Goal: Task Accomplishment & Management: Manage account settings

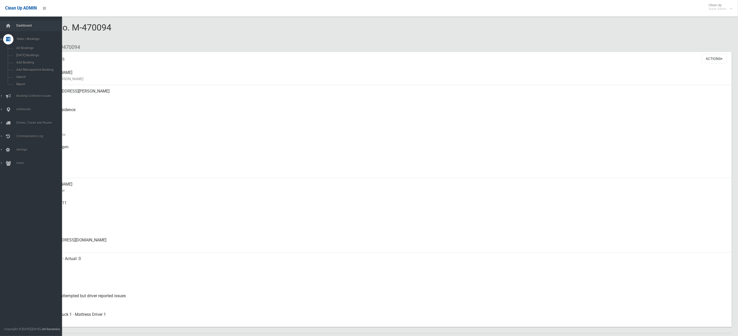
click at [2, 21] on link "Dashboard" at bounding box center [34, 26] width 68 height 10
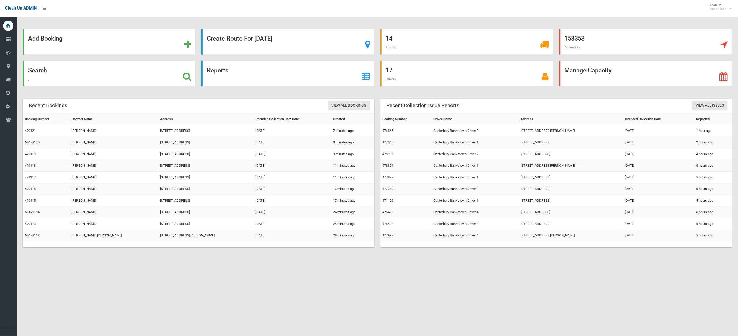
click at [75, 71] on div "Search" at bounding box center [109, 74] width 173 height 26
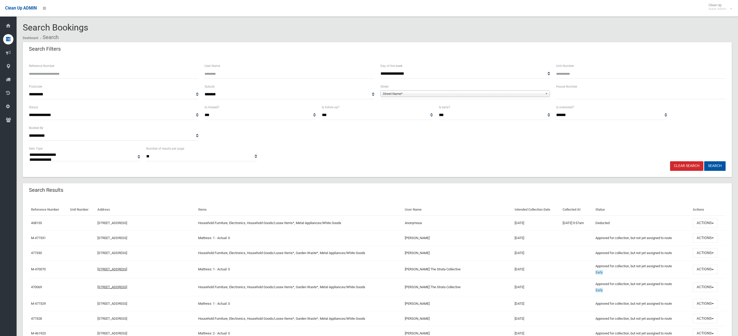
select select
click at [60, 70] on input "Reference Number" at bounding box center [113, 74] width 169 height 10
type input "******"
click at [704, 161] on button "Search" at bounding box center [714, 166] width 21 height 10
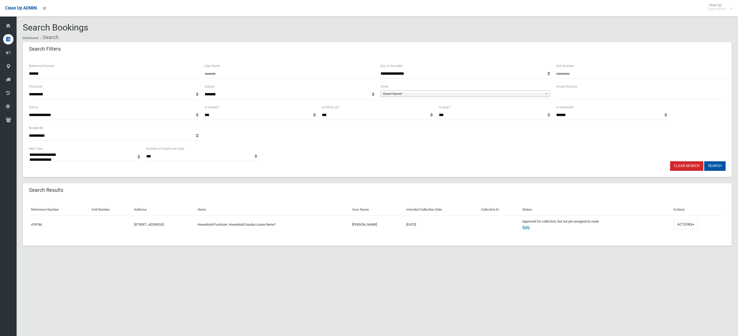
select select
click at [690, 225] on button "Actions" at bounding box center [685, 225] width 25 height 10
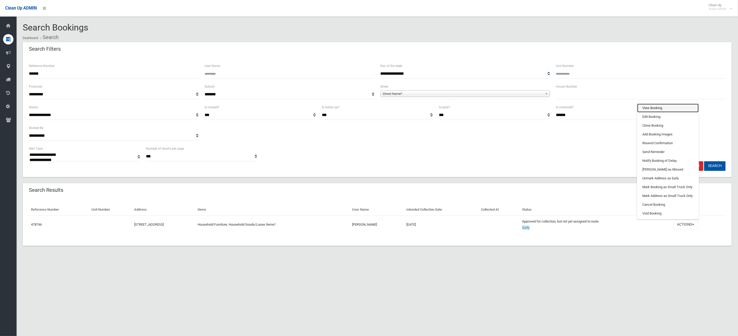
click at [678, 106] on link "View Booking" at bounding box center [667, 108] width 61 height 9
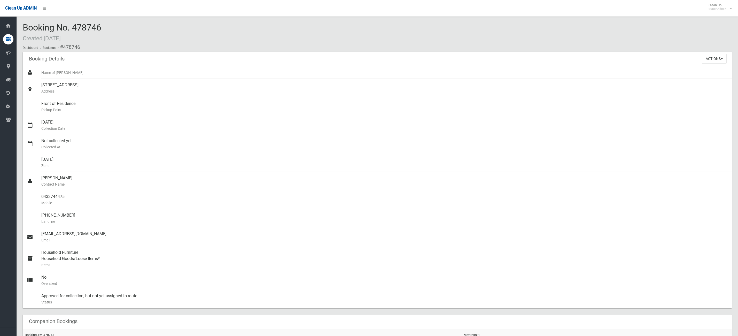
scroll to position [187, 0]
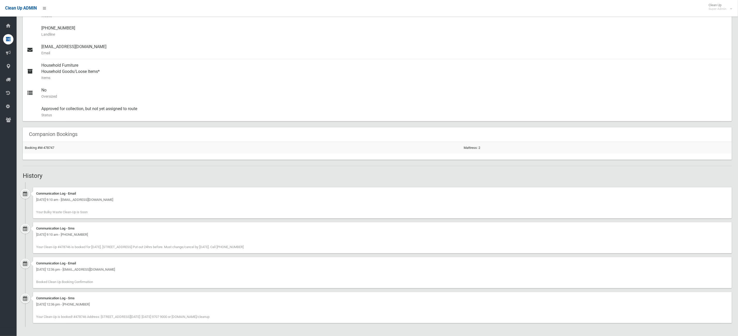
drag, startPoint x: 248, startPoint y: 249, endPoint x: 298, endPoint y: 251, distance: 49.4
click at [298, 251] on div "Communication Log - Sms Wednesday 13th August 2025 - 9:10 am - +61433744475 You…" at bounding box center [382, 237] width 699 height 31
click at [304, 251] on div "Communication Log - Sms Wednesday 13th August 2025 - 9:10 am - +61433744475 You…" at bounding box center [382, 237] width 699 height 31
drag, startPoint x: 297, startPoint y: 250, endPoint x: 262, endPoint y: 245, distance: 35.2
click at [278, 248] on div "Communication Log - Sms Wednesday 13th August 2025 - 9:10 am - +61433744475 You…" at bounding box center [382, 237] width 699 height 31
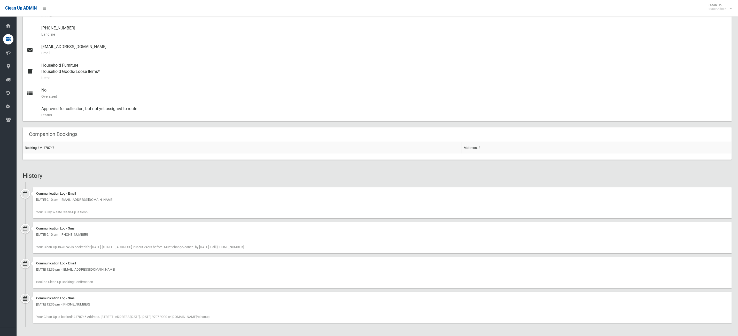
click at [289, 247] on div "Communication Log - Sms Wednesday 13th August 2025 - 9:10 am - +61433744475 You…" at bounding box center [382, 237] width 699 height 31
drag, startPoint x: 294, startPoint y: 247, endPoint x: 238, endPoint y: 239, distance: 56.6
click at [235, 241] on div "Communication Log - Sms Wednesday 13th August 2025 - 9:10 am - +61433744475 You…" at bounding box center [382, 237] width 699 height 31
click at [299, 251] on div "Communication Log - Sms Wednesday 13th August 2025 - 9:10 am - +61433744475 You…" at bounding box center [382, 237] width 699 height 31
drag, startPoint x: 74, startPoint y: 247, endPoint x: 113, endPoint y: 244, distance: 39.2
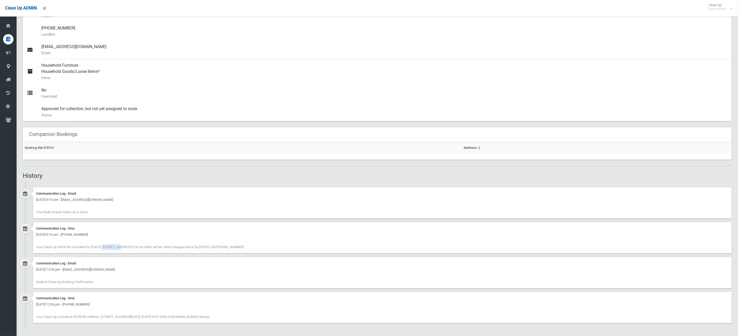
click at [113, 245] on span "Your Clean-Up #478746 is booked for 18/08/25. 635 Punchbowl Road, PUNCHBOWL NSW…" at bounding box center [139, 247] width 207 height 4
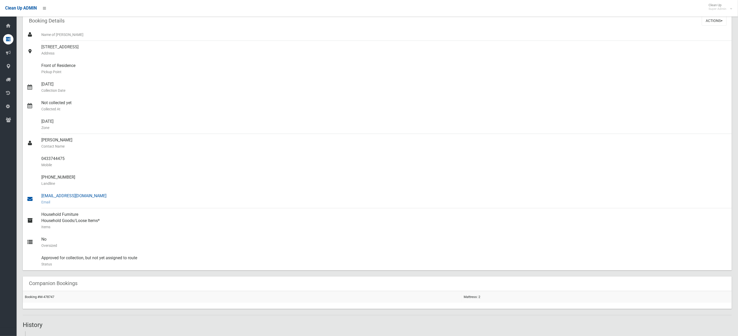
scroll to position [0, 0]
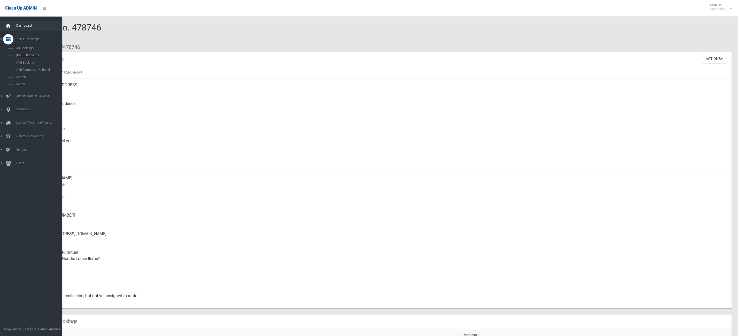
click at [3, 24] on div at bounding box center [8, 26] width 10 height 10
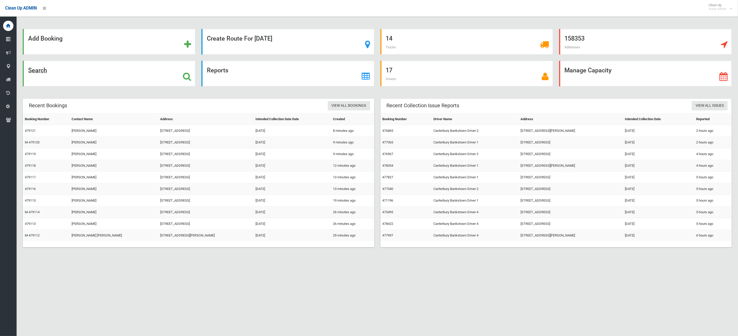
click at [93, 75] on div "Search" at bounding box center [109, 74] width 173 height 26
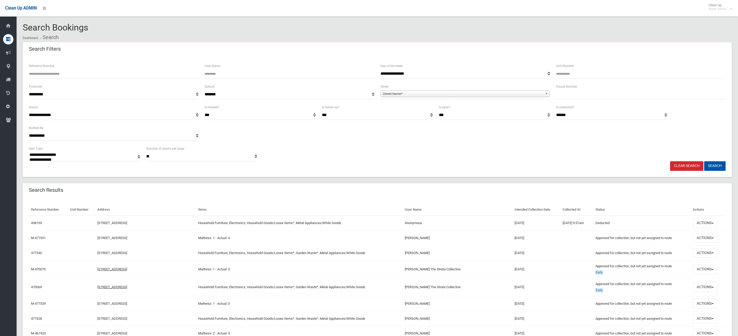
select select
type input "******"
click at [704, 161] on button "Search" at bounding box center [714, 166] width 21 height 10
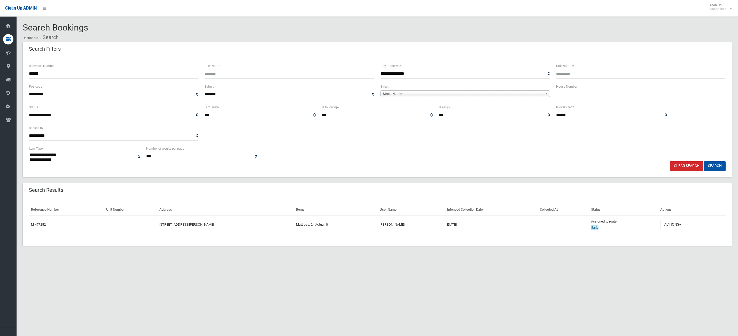
select select
click at [685, 220] on button "Actions" at bounding box center [672, 225] width 25 height 10
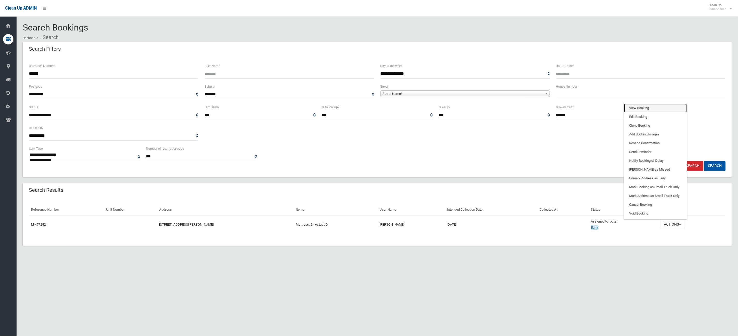
click at [653, 108] on link "View Booking" at bounding box center [655, 108] width 63 height 9
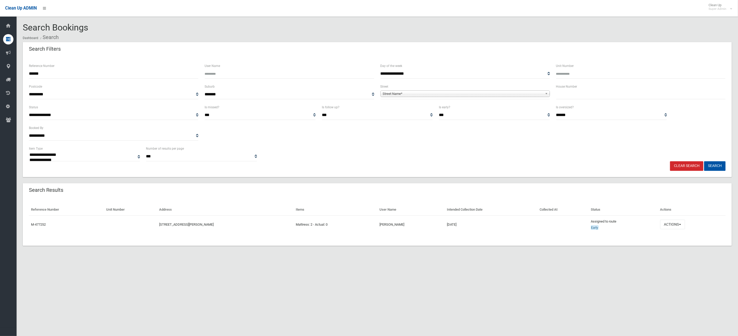
click at [551, 299] on div "**********" at bounding box center [369, 174] width 738 height 336
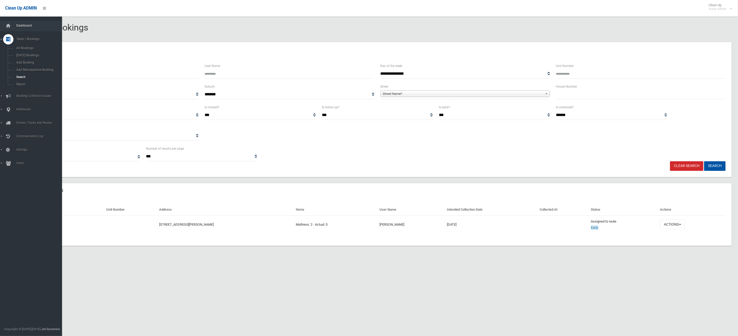
click at [16, 26] on span "Dashboard" at bounding box center [41, 26] width 53 height 4
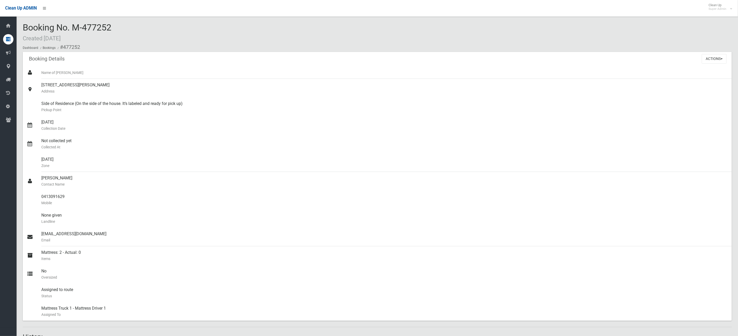
click at [226, 48] on ol "Dashboard Bookings #477252" at bounding box center [377, 47] width 709 height 10
click at [725, 58] on button "Actions" at bounding box center [714, 59] width 25 height 10
click at [207, 23] on div "Booking No. M-477252 Created 04/08/2025 Dashboard Bookings #477252 Booking Deta…" at bounding box center [378, 286] width 722 height 561
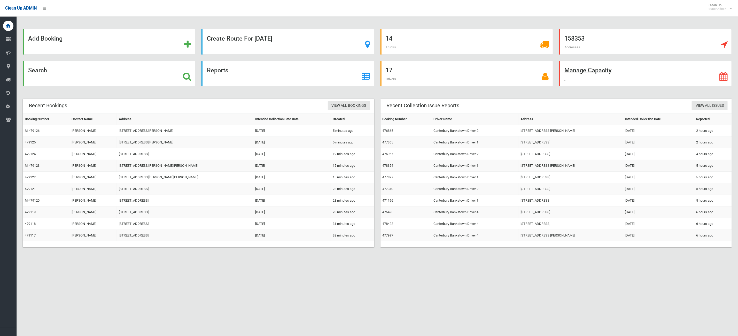
click at [615, 69] on div "Manage Capacity" at bounding box center [645, 74] width 173 height 26
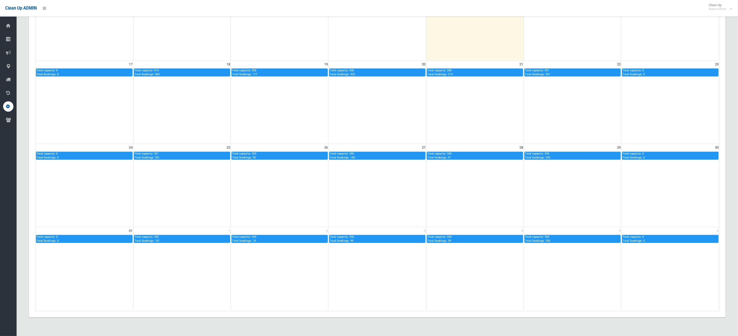
scroll to position [217, 0]
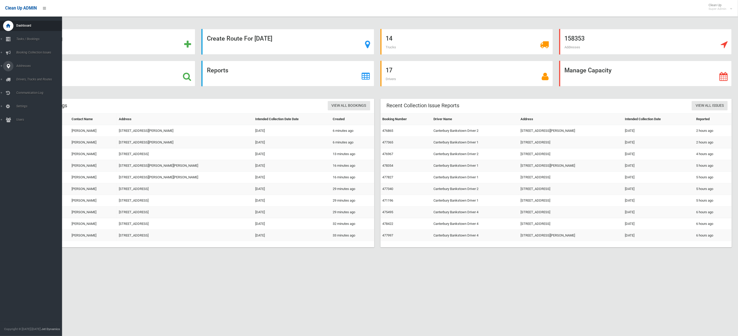
click at [3, 65] on div at bounding box center [8, 66] width 10 height 10
click at [29, 75] on span "All Addresses" at bounding box center [39, 75] width 49 height 4
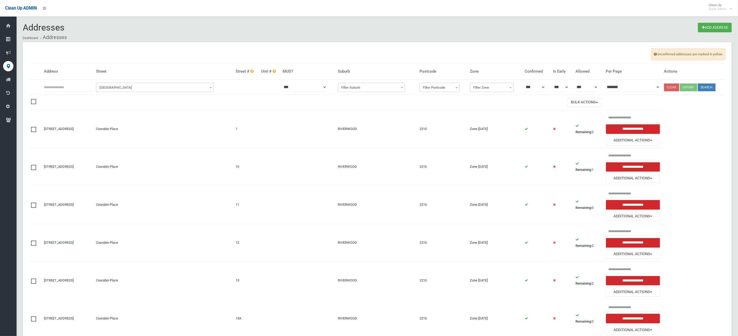
click at [66, 83] on input "text" at bounding box center [68, 87] width 48 height 10
type input "**"
click at [177, 88] on span "Filter Street" at bounding box center [154, 87] width 115 height 7
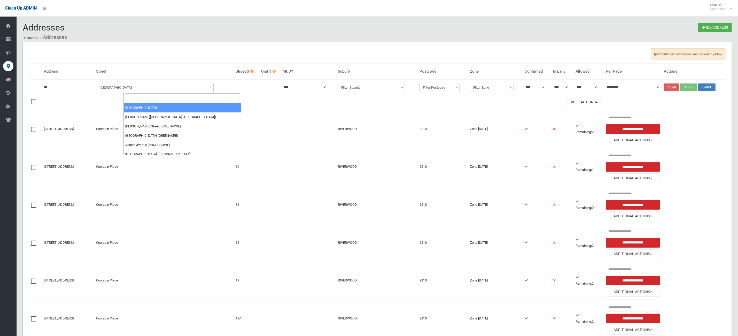
click at [148, 95] on input "search" at bounding box center [182, 97] width 115 height 9
type input "*******"
select select "****"
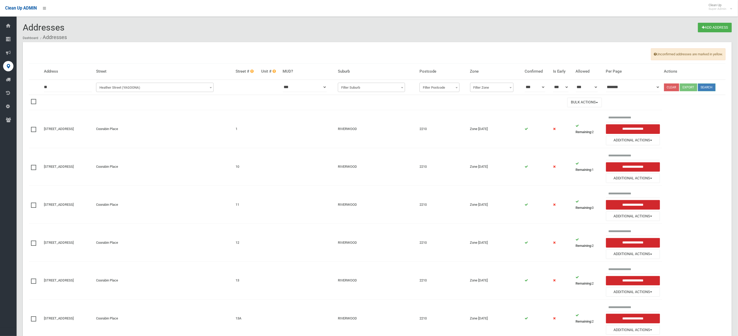
click at [709, 86] on button "Search" at bounding box center [707, 87] width 18 height 8
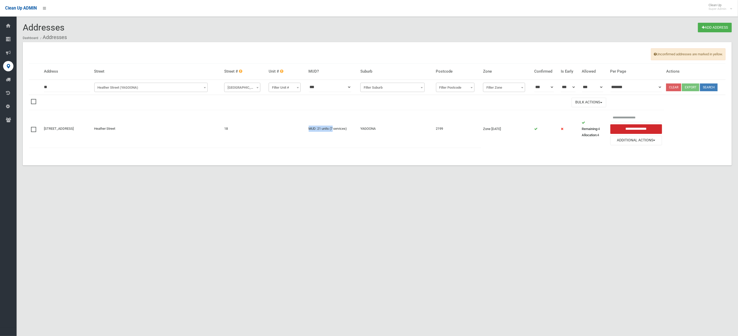
drag, startPoint x: 347, startPoint y: 132, endPoint x: 319, endPoint y: 145, distance: 31.4
click at [283, 126] on tr "18 Heather Street, YAGOONA NSW 2199 Heather Street 18 MUD: 21 units (7 services…" at bounding box center [377, 129] width 697 height 38
click at [327, 150] on td at bounding box center [255, 150] width 452 height 5
drag, startPoint x: 375, startPoint y: 130, endPoint x: 208, endPoint y: 123, distance: 167.5
click at [208, 122] on tr "18 Heather Street, YAGOONA NSW 2199 Heather Street 18 MUD: 21 units (7 services…" at bounding box center [377, 129] width 697 height 38
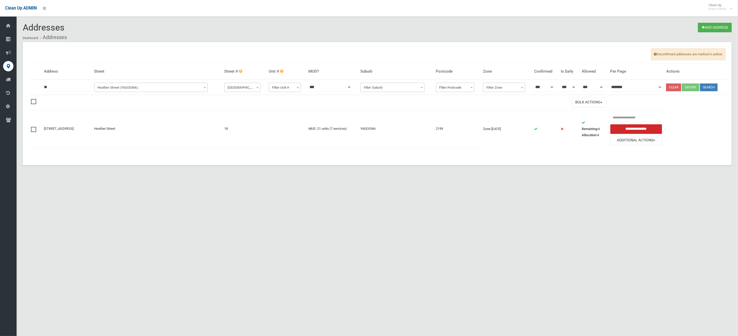
click at [286, 175] on section "Addresses Add Address Dashboard Addresses Unconfirmed addresses are marked in y…" at bounding box center [378, 100] width 722 height 155
drag, startPoint x: 337, startPoint y: 134, endPoint x: 314, endPoint y: 168, distance: 41.6
click at [338, 134] on td "MUD: 21 units (7 services)" at bounding box center [333, 129] width 52 height 38
click at [74, 129] on link "18 Heather Street, YAGOONA NSW 2199" at bounding box center [59, 129] width 30 height 4
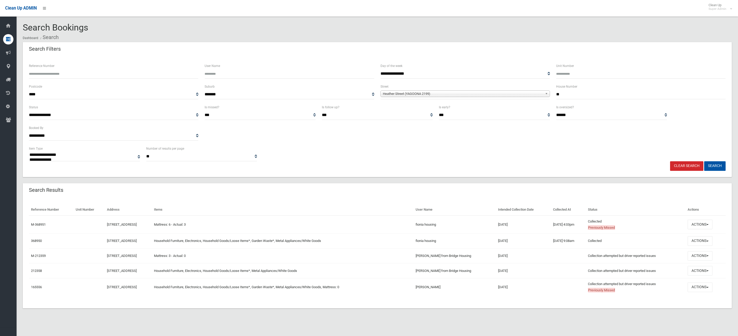
select select
click at [709, 242] on button "Actions" at bounding box center [700, 241] width 25 height 10
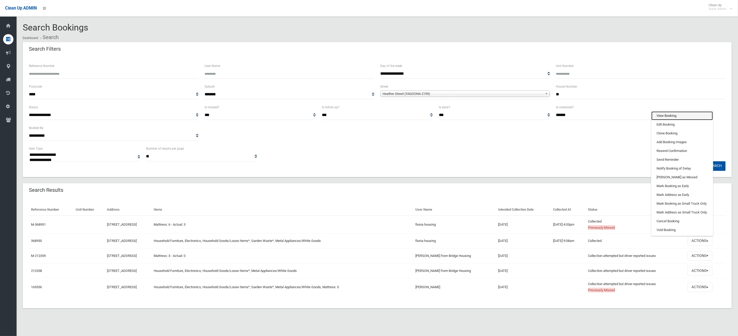
click at [671, 112] on link "View Booking" at bounding box center [681, 115] width 61 height 9
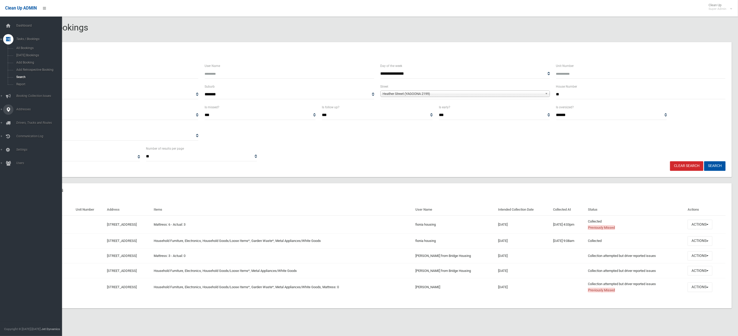
click at [2, 111] on link "Addresses" at bounding box center [34, 109] width 68 height 10
click at [28, 76] on span "All Addresses" at bounding box center [39, 75] width 49 height 4
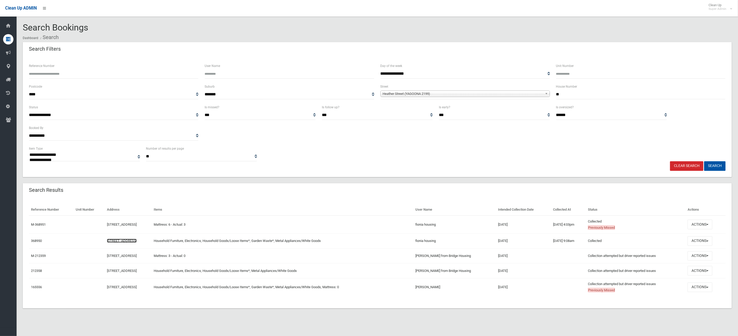
click at [137, 242] on link "18 Heather Street, YAGOONA NSW 2199" at bounding box center [122, 241] width 30 height 4
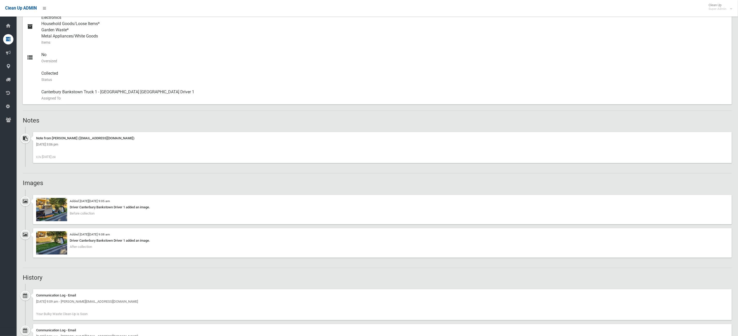
scroll to position [308, 0]
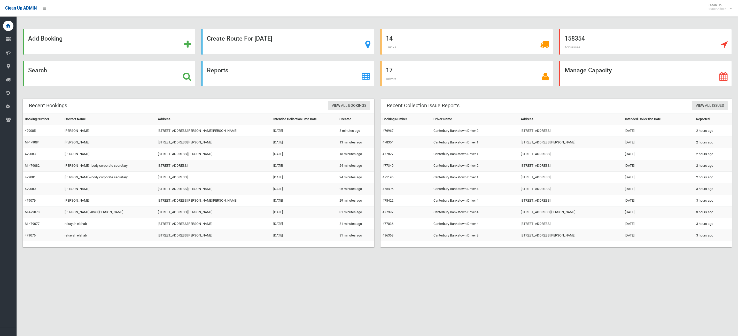
scroll to position [6, 0]
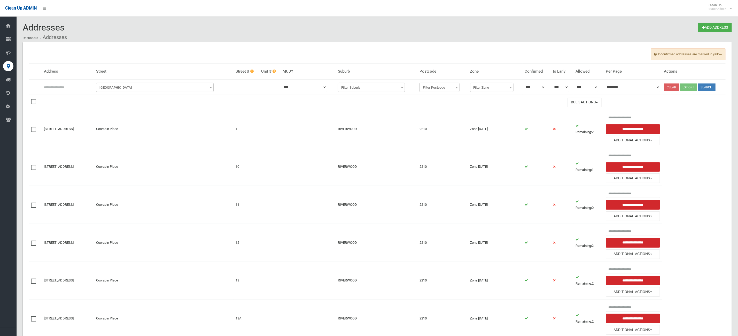
click at [74, 95] on th at bounding box center [68, 87] width 52 height 15
click at [72, 91] on input "text" at bounding box center [68, 87] width 48 height 10
type input "**"
click at [150, 91] on span "Filter Street" at bounding box center [154, 87] width 115 height 7
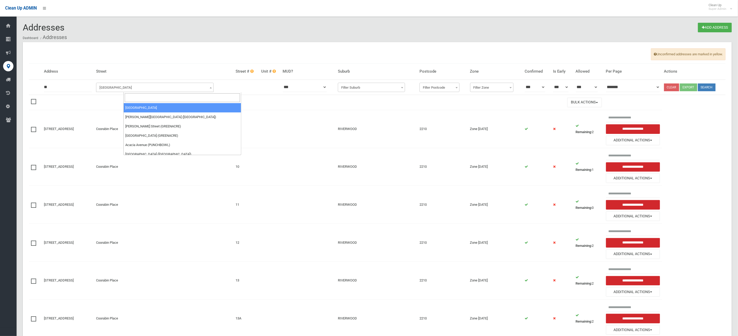
click at [142, 93] on input "search" at bounding box center [182, 97] width 115 height 9
type input "*******"
select select "****"
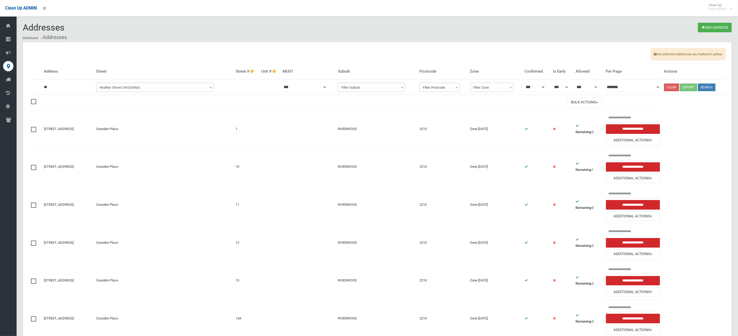
click at [711, 88] on button "Search" at bounding box center [707, 87] width 18 height 8
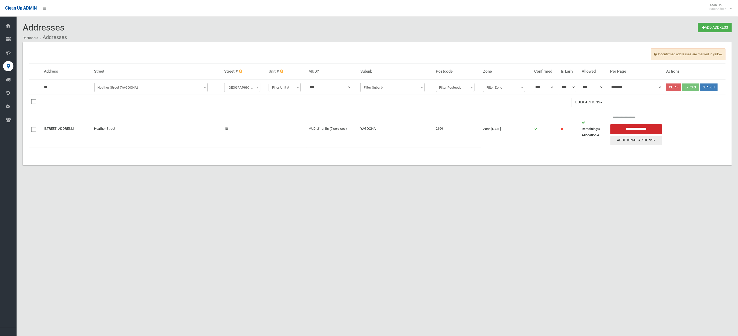
click at [624, 143] on button "Additional Actions" at bounding box center [636, 141] width 52 height 10
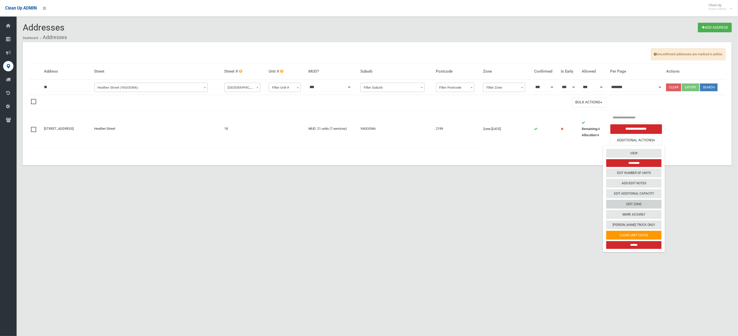
click at [633, 208] on link "Edit Zone" at bounding box center [633, 203] width 55 height 9
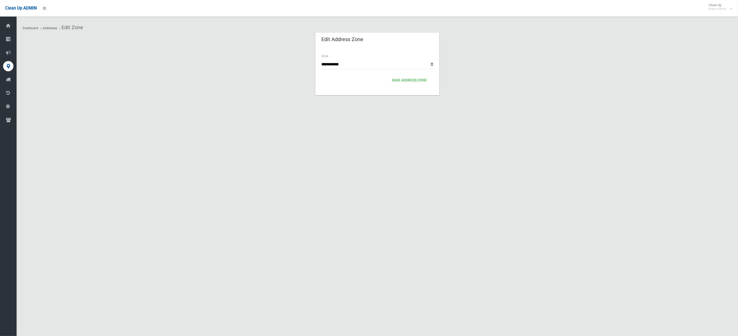
select select "*"
click at [322, 60] on select "**********" at bounding box center [378, 65] width 112 height 10
click at [398, 75] on div "Save Address zone" at bounding box center [378, 80] width 112 height 13
click at [411, 82] on button "Save Address zone" at bounding box center [409, 81] width 39 height 10
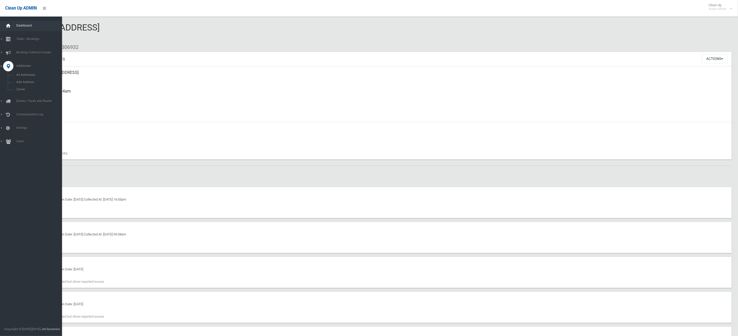
click at [12, 24] on div at bounding box center [8, 26] width 10 height 10
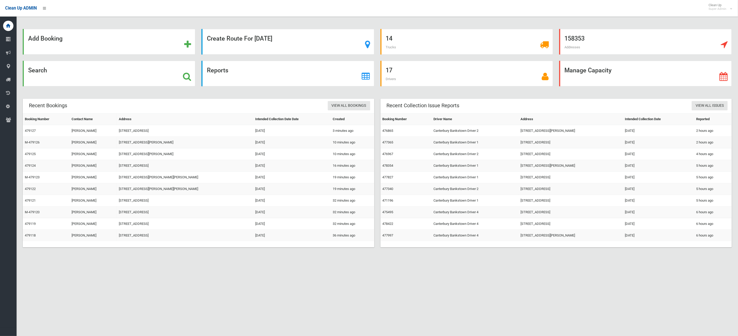
click at [329, 297] on div "Add Booking Create Route For [DATE] 14 Trucks 158353 Addresses Search Reports 1…" at bounding box center [369, 174] width 738 height 336
click at [444, 277] on div "Add Booking Create Route For [DATE] 14 Trucks 158353 Addresses Search Reports 1…" at bounding box center [369, 174] width 738 height 336
click at [310, 296] on div "Add Booking Create Route For [DATE] 14 Trucks 158353 Addresses Search Reports 1…" at bounding box center [369, 174] width 738 height 336
